Goal: Complete application form: Complete application form

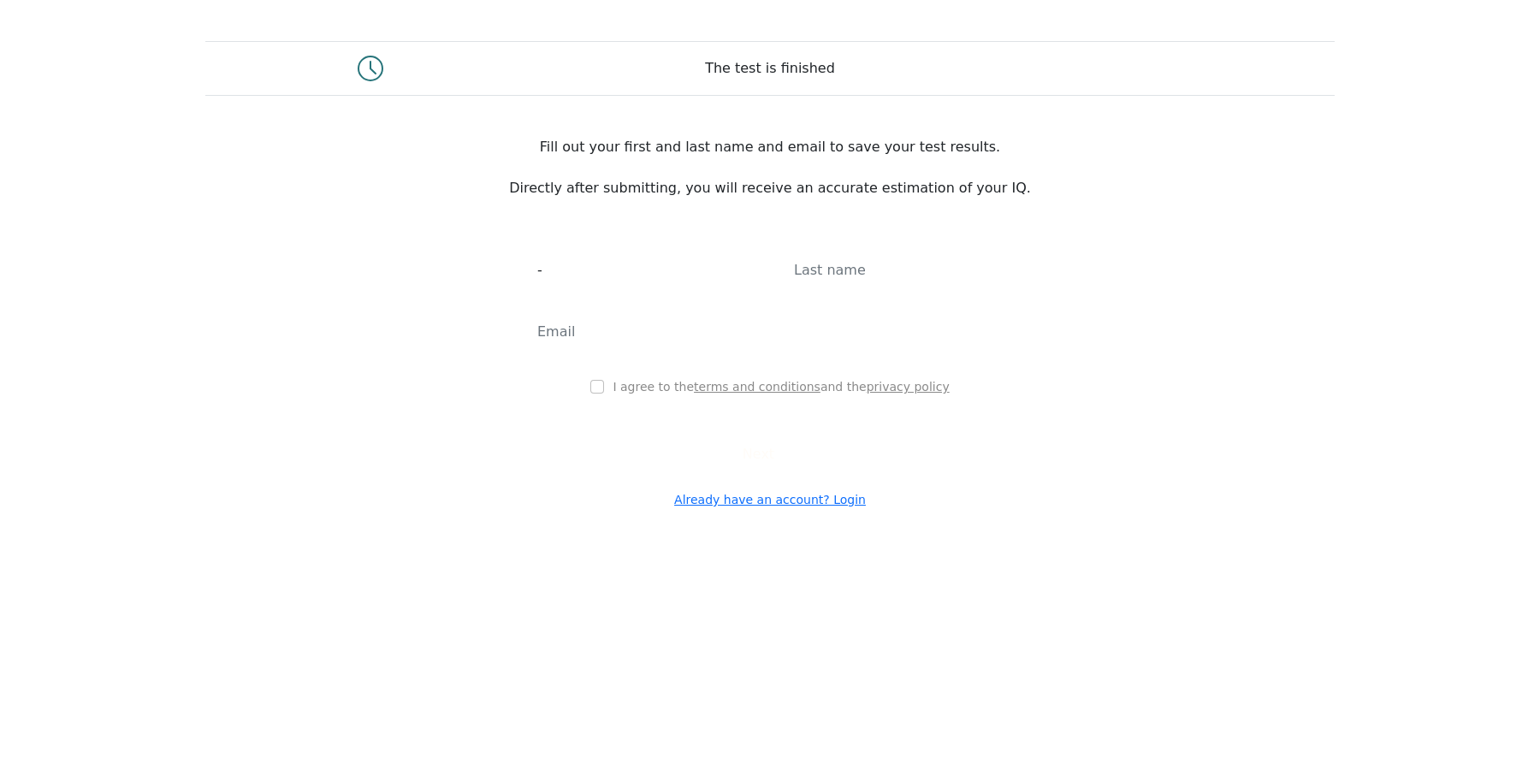
type input "-"
click at [855, 301] on div at bounding box center [898, 271] width 257 height 62
click at [859, 294] on input "text" at bounding box center [898, 270] width 236 height 48
type input "-"
click at [773, 345] on input "email" at bounding box center [770, 332] width 493 height 48
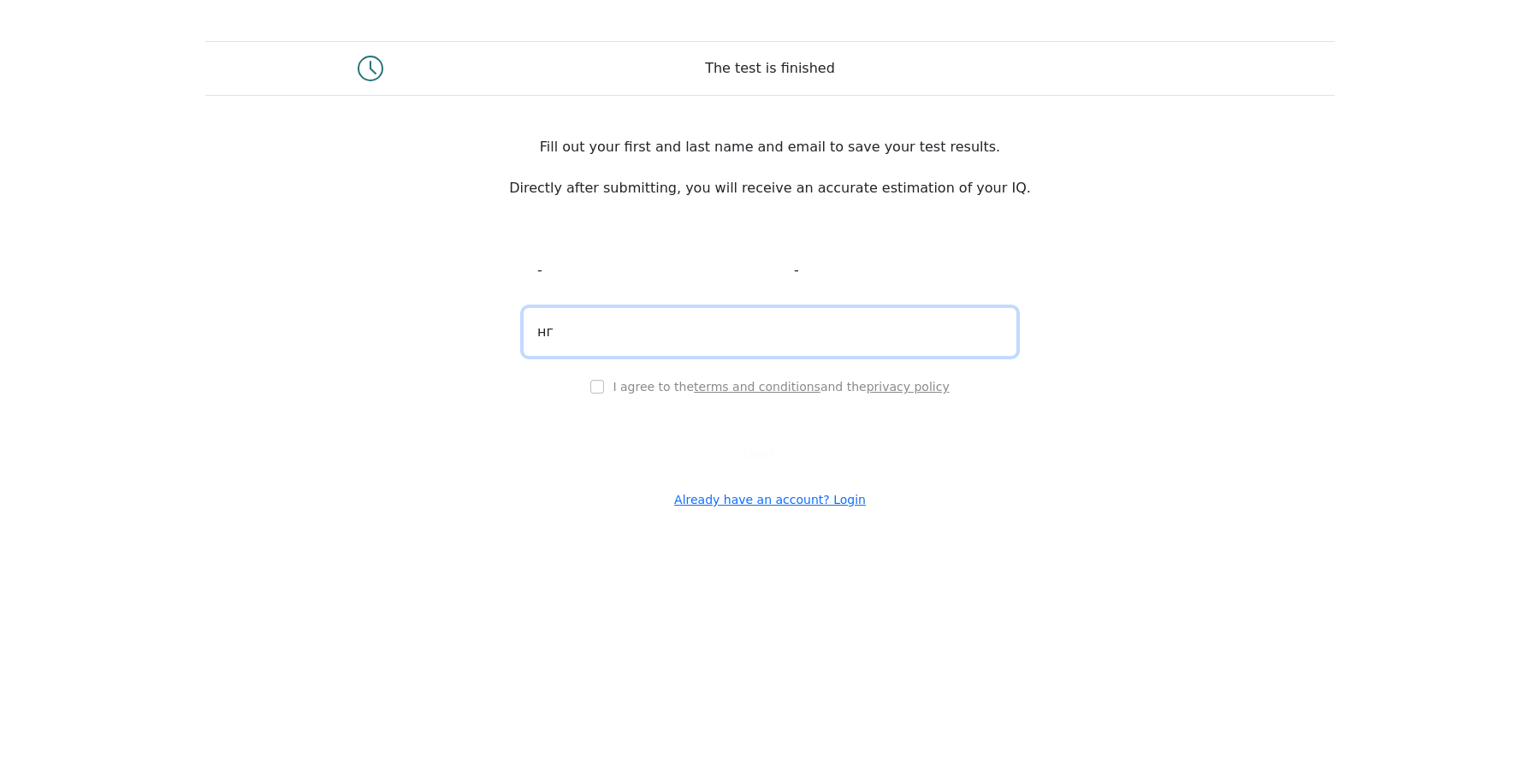
type input "н"
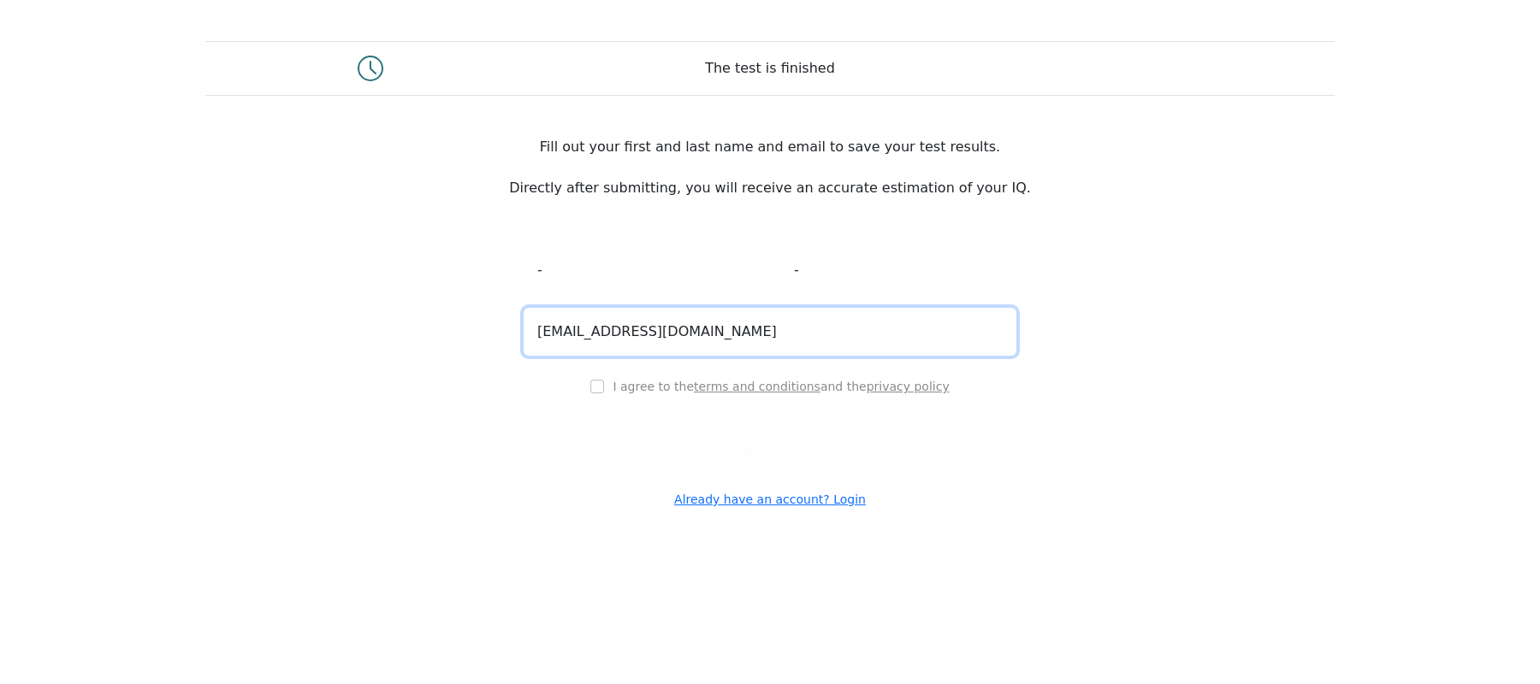
type input "ghjkl@fdsaofjkwenpo.rw"
click at [604, 393] on input "checkbox" at bounding box center [597, 387] width 14 height 14
checkbox input "true"
drag, startPoint x: 701, startPoint y: 467, endPoint x: 719, endPoint y: 487, distance: 26.6
click at [731, 469] on button "Next" at bounding box center [769, 454] width 77 height 33
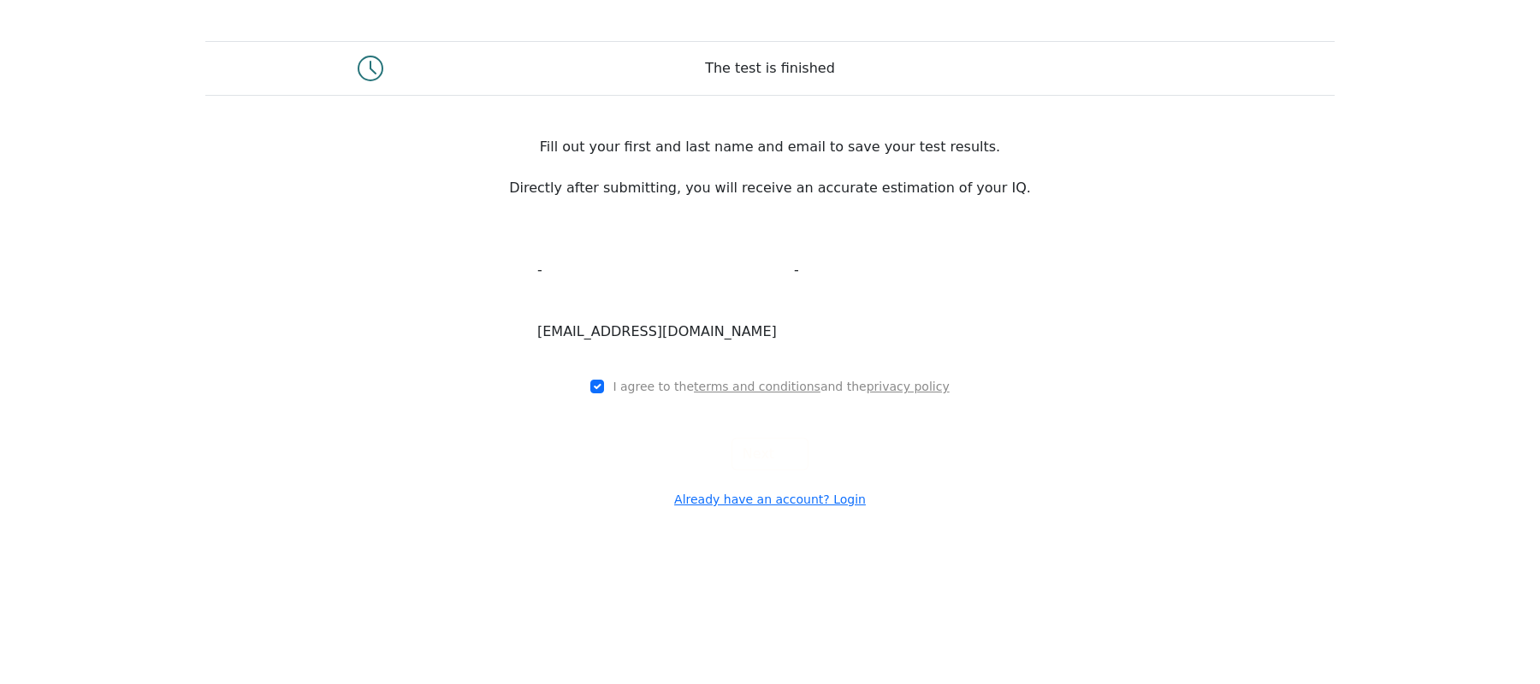
click at [719, 487] on div "- - ghjkl@fdsaofjkwenpo.rw I agree to the terms and conditions and the privacy …" at bounding box center [769, 353] width 513 height 311
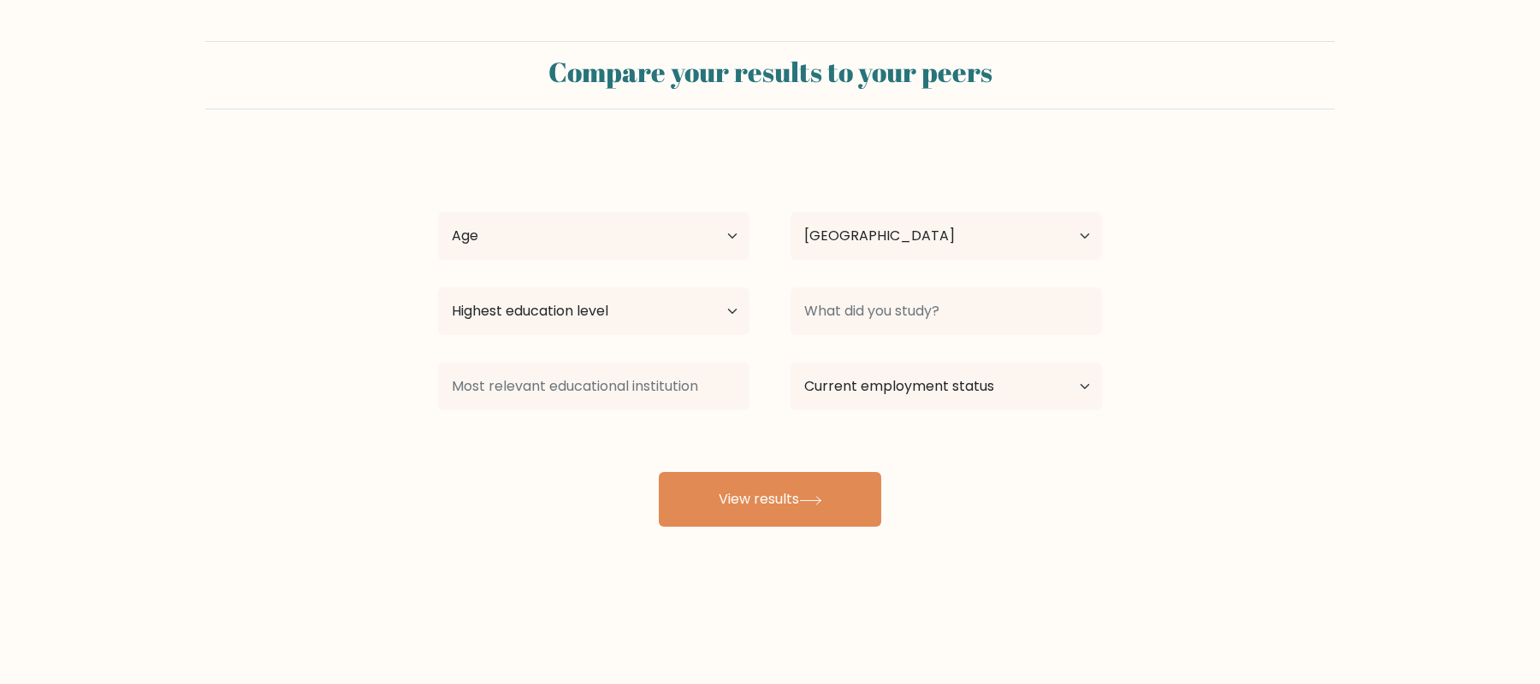
select select "US"
select select "65_plus"
click option "[DEMOGRAPHIC_DATA] and above" at bounding box center [0, 0] width 0 height 0
select select "no_schooling"
click option "No schooling" at bounding box center [0, 0] width 0 height 0
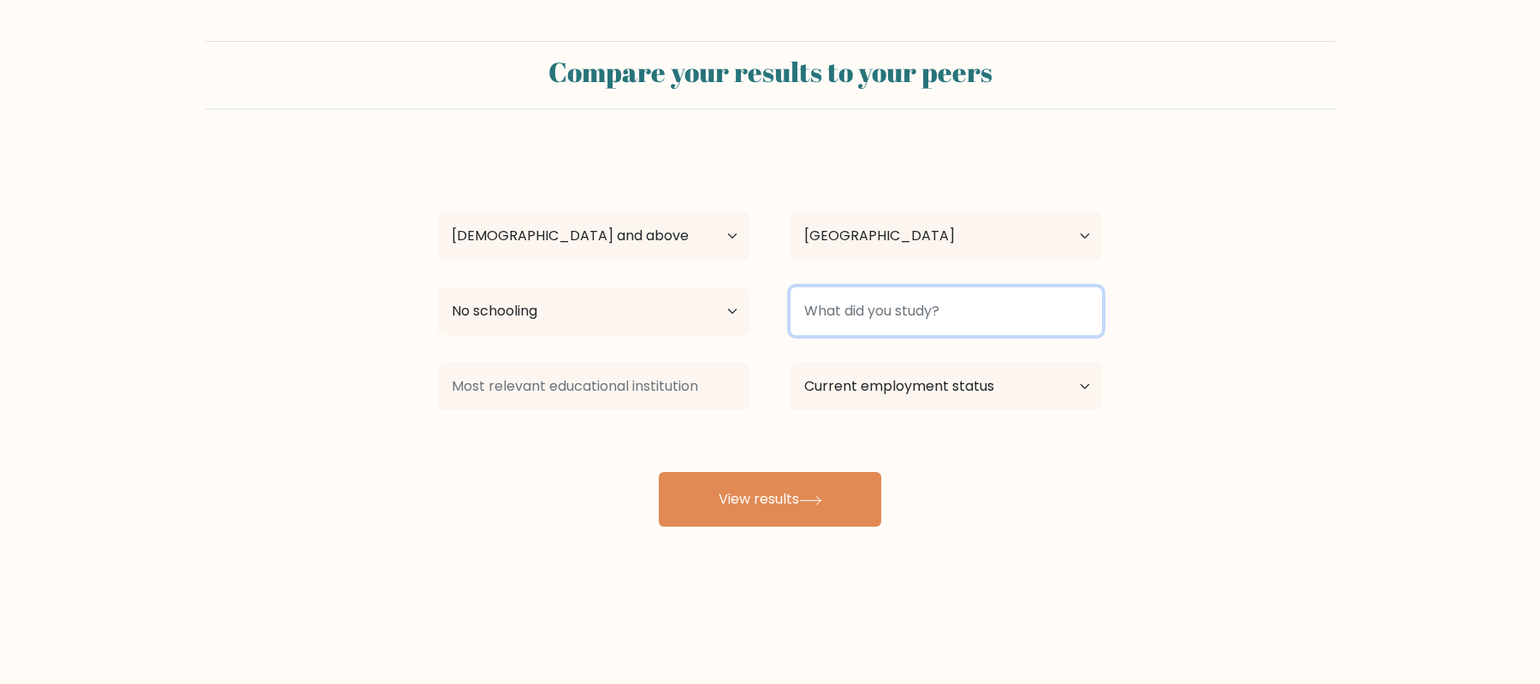
click at [838, 323] on input at bounding box center [945, 311] width 311 height 48
type input "-"
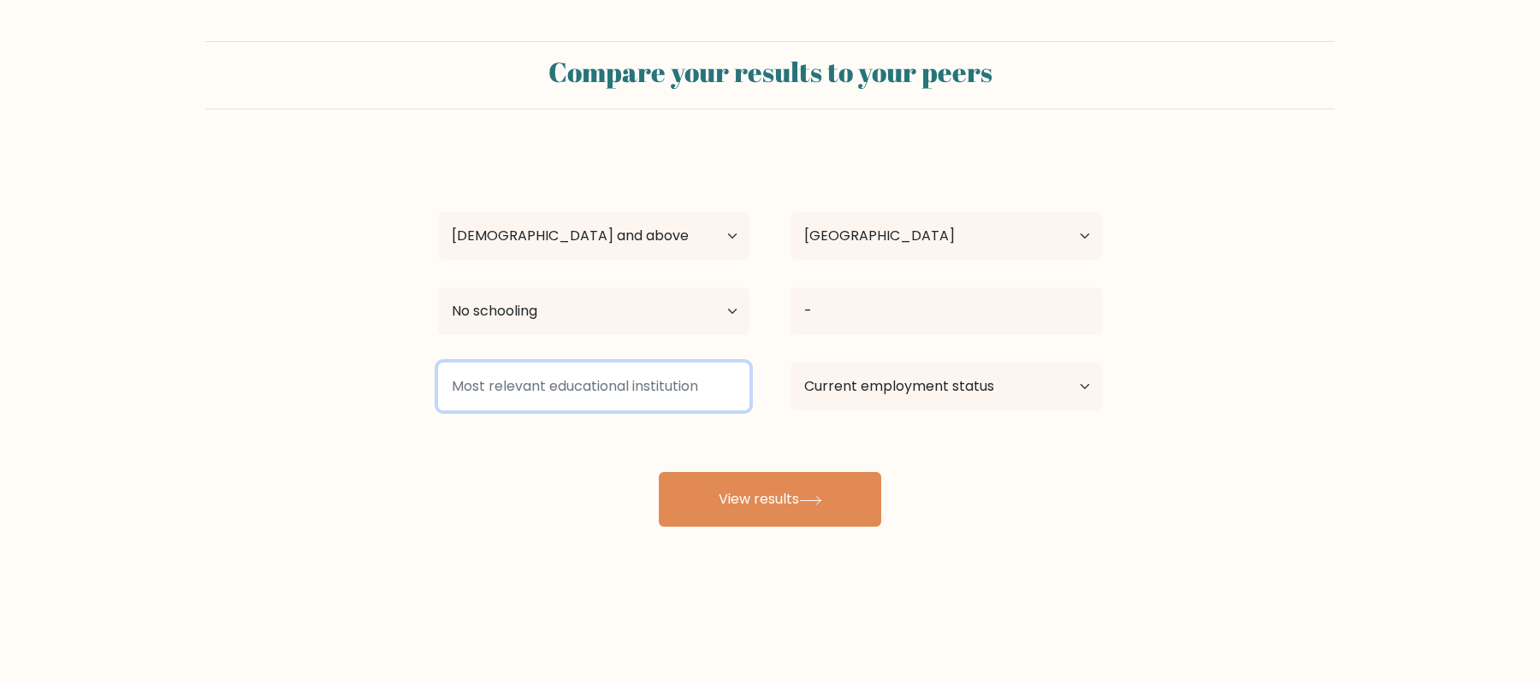
click at [650, 393] on input at bounding box center [593, 387] width 311 height 48
type input "-"
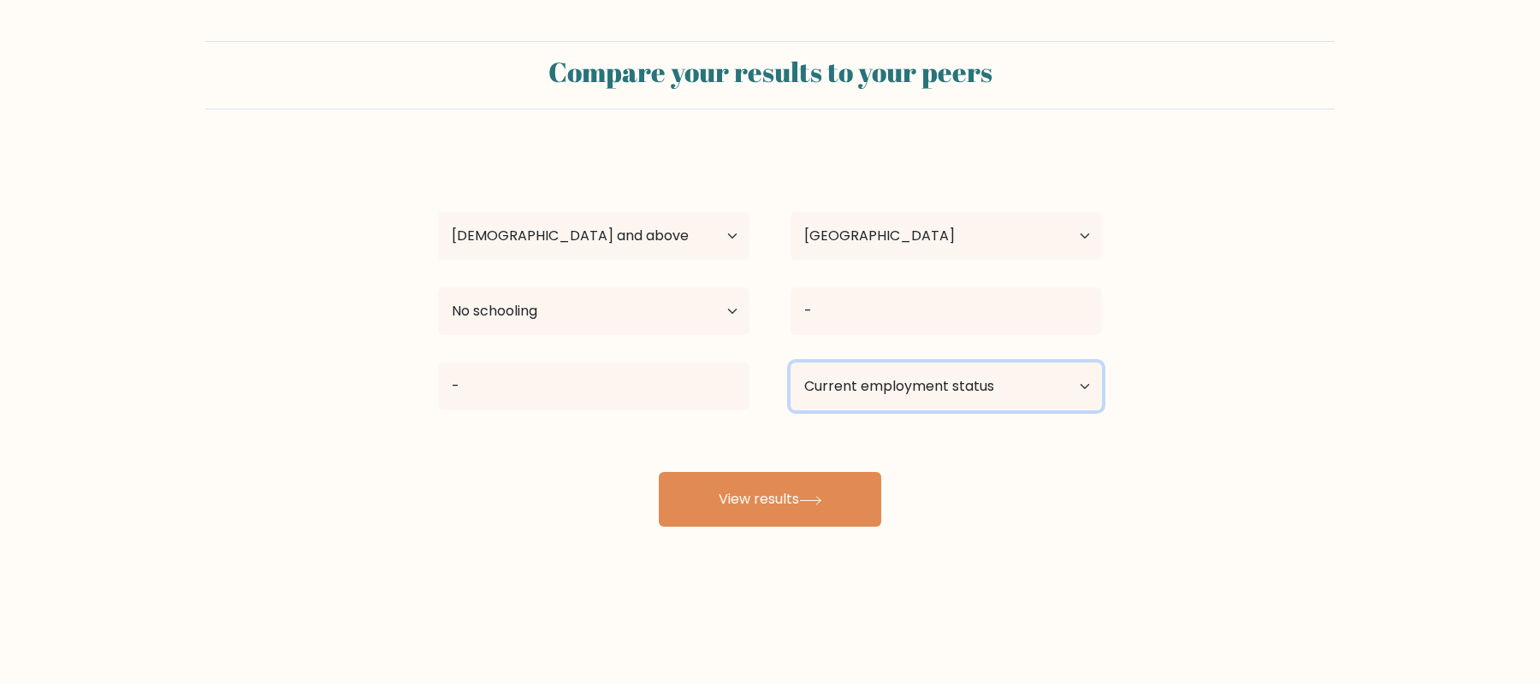
select select "other"
click option "Other / prefer not to answer" at bounding box center [0, 0] width 0 height 0
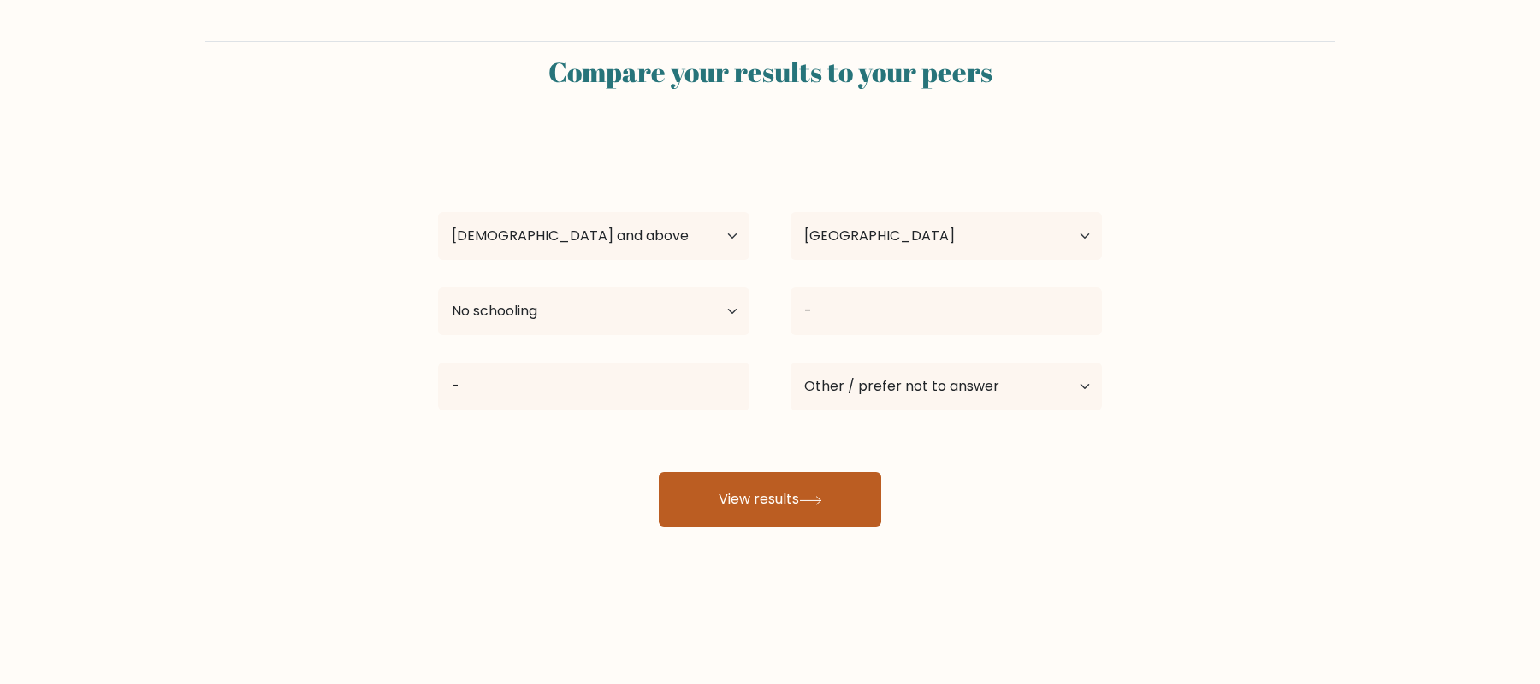
click at [835, 486] on button "View results" at bounding box center [770, 499] width 222 height 55
